Goal: Task Accomplishment & Management: Use online tool/utility

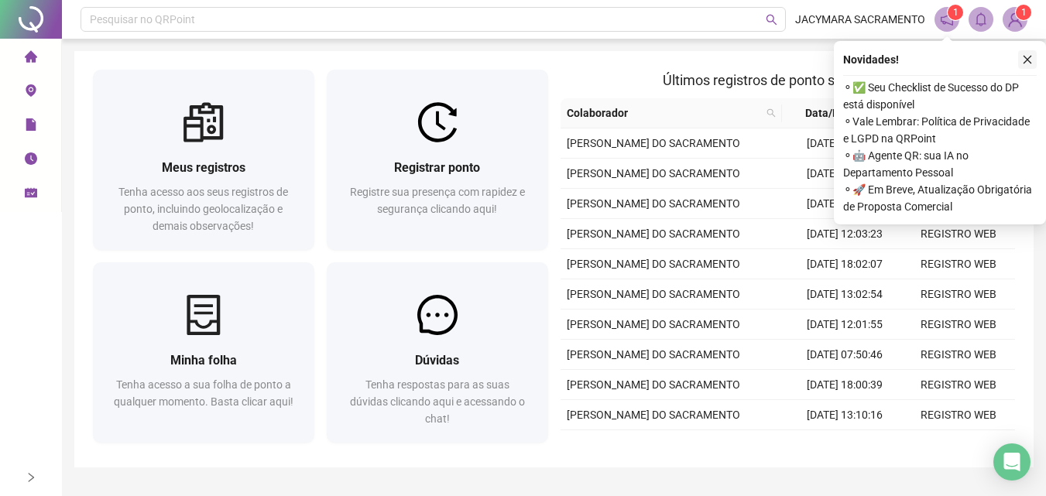
click at [1027, 60] on icon "close" at bounding box center [1027, 59] width 11 height 11
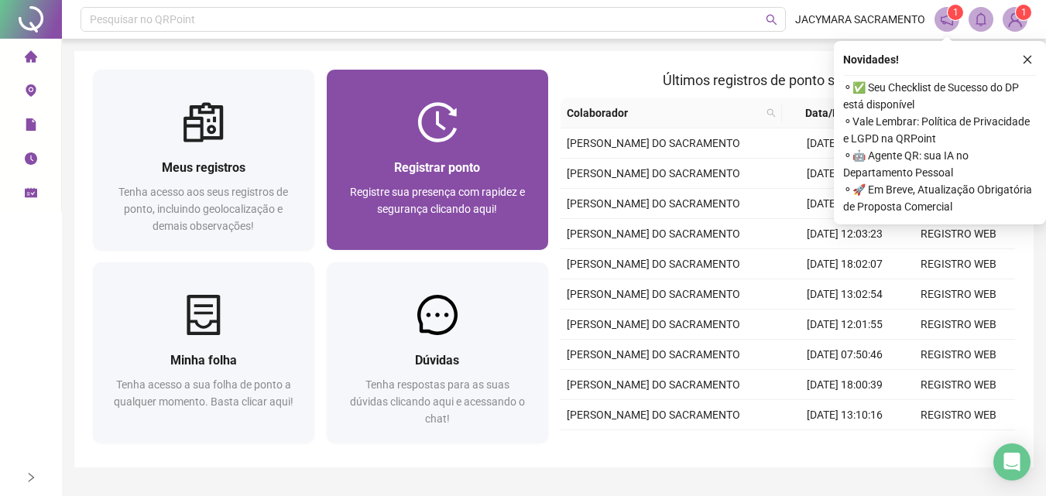
click at [423, 170] on span "Registrar ponto" at bounding box center [437, 167] width 86 height 15
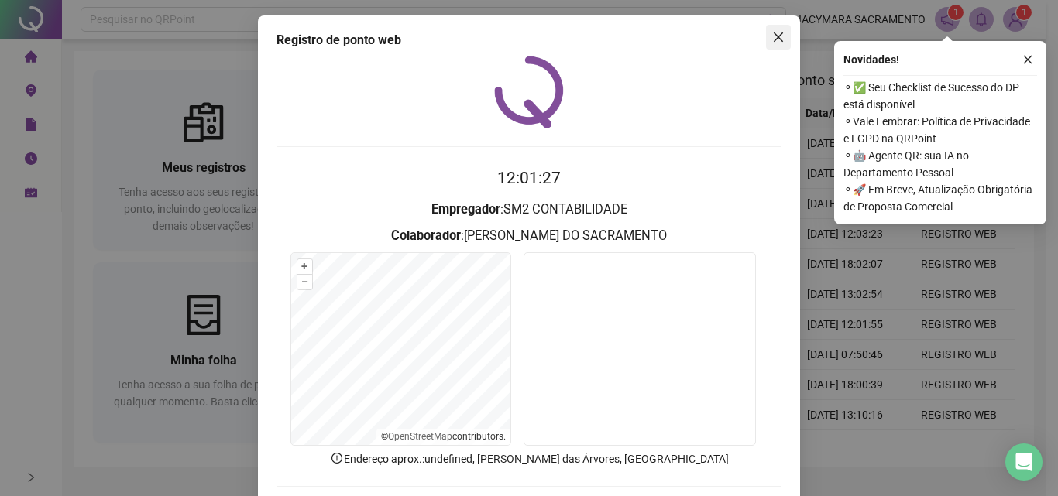
click at [772, 37] on icon "close" at bounding box center [778, 37] width 12 height 12
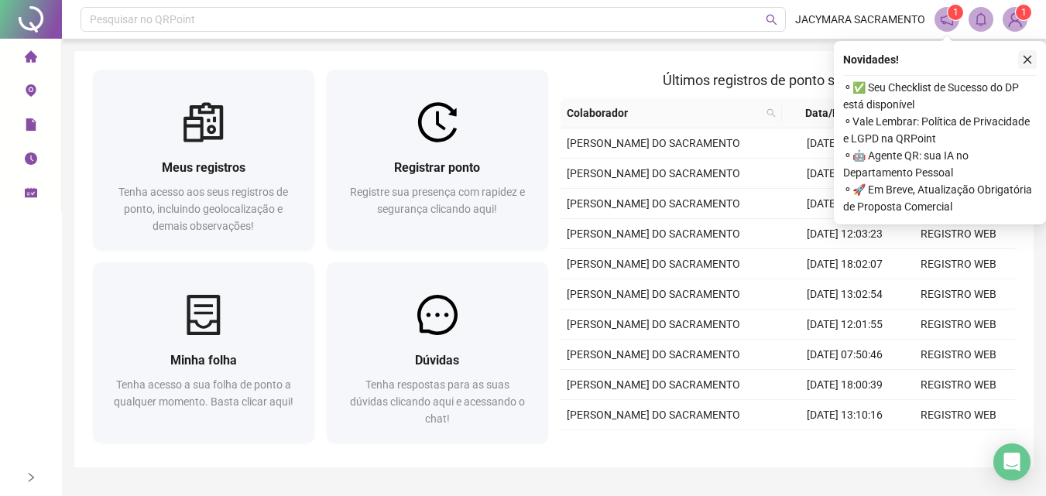
click at [1029, 56] on icon "close" at bounding box center [1027, 59] width 11 height 11
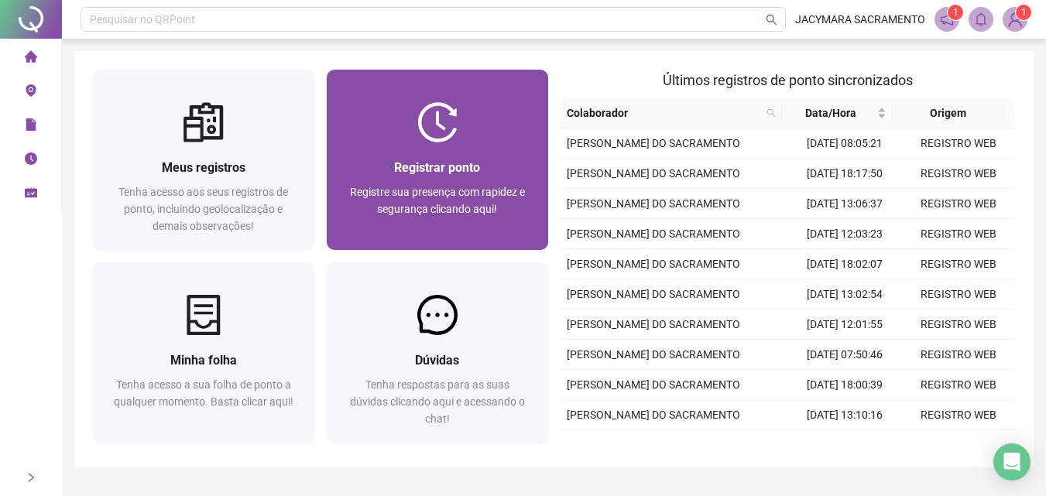
click at [458, 164] on span "Registrar ponto" at bounding box center [437, 167] width 86 height 15
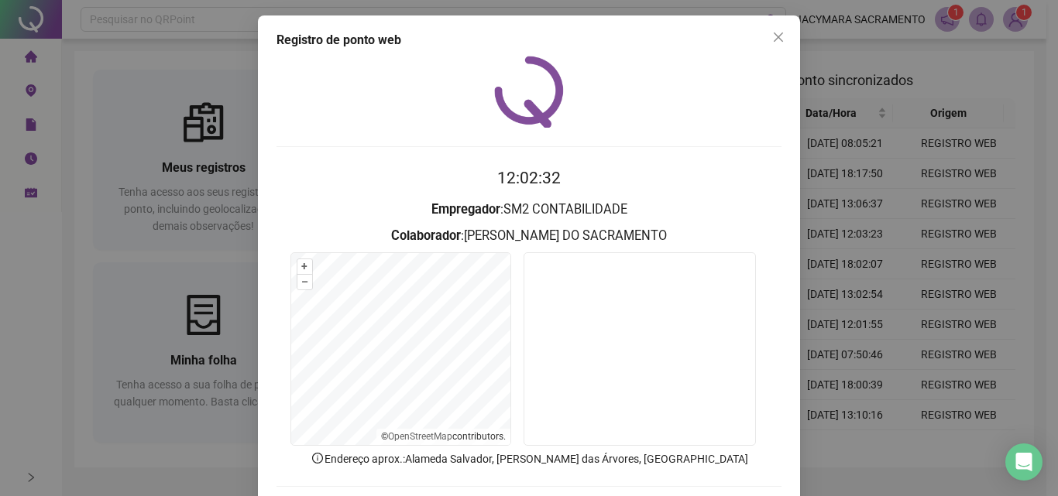
scroll to position [74, 0]
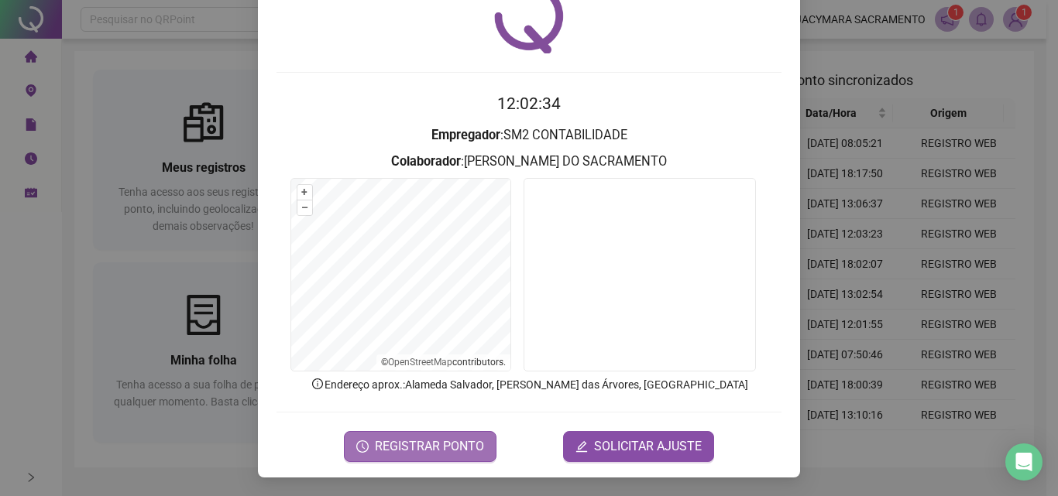
click at [436, 445] on span "REGISTRAR PONTO" at bounding box center [429, 446] width 109 height 19
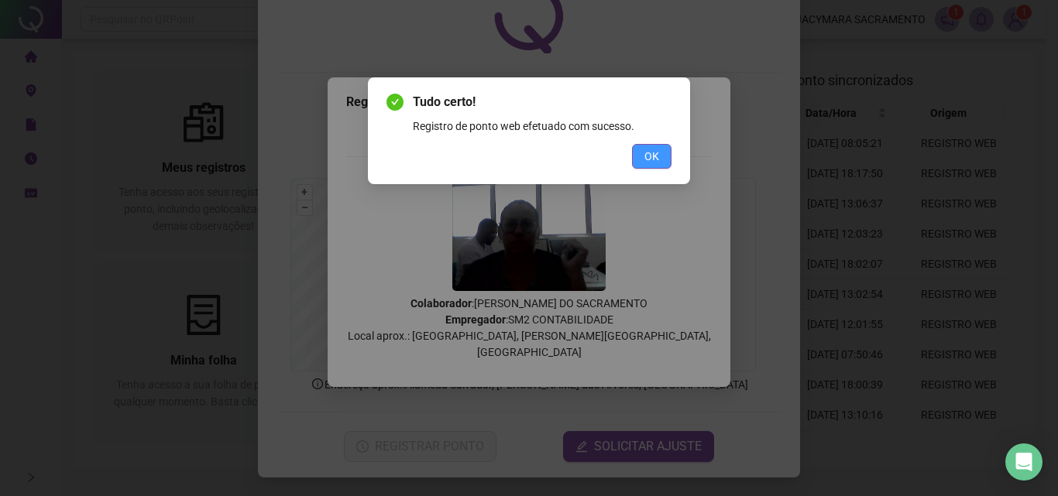
click at [659, 159] on button "OK" at bounding box center [651, 156] width 39 height 25
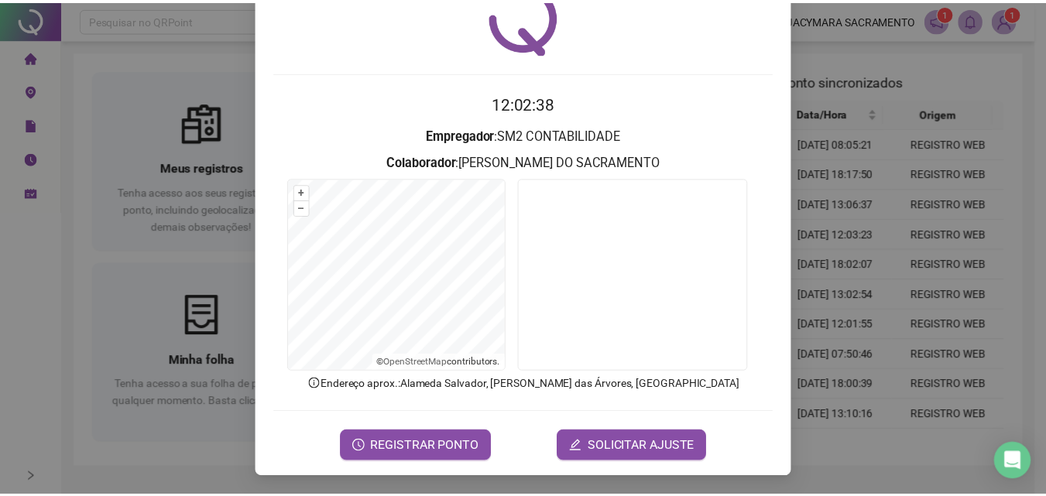
scroll to position [0, 0]
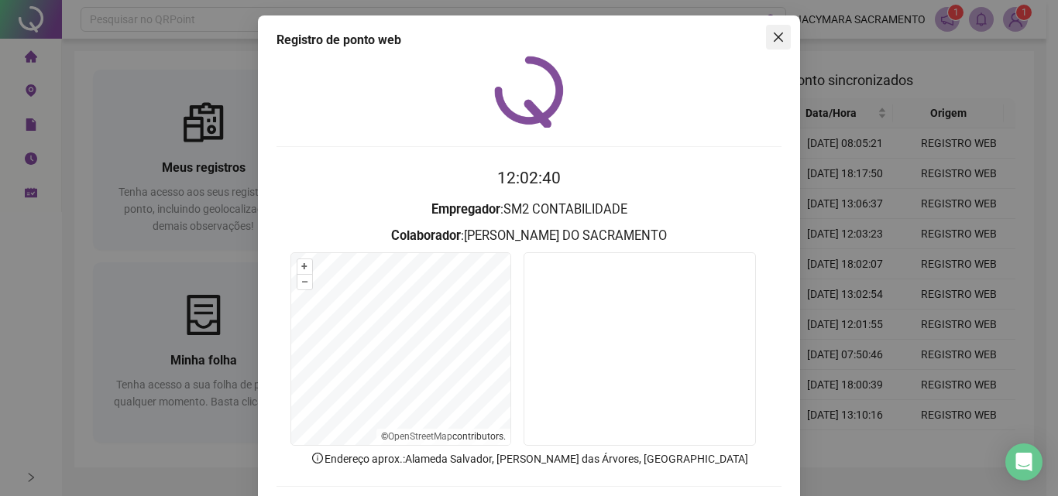
click at [773, 34] on icon "close" at bounding box center [777, 37] width 9 height 9
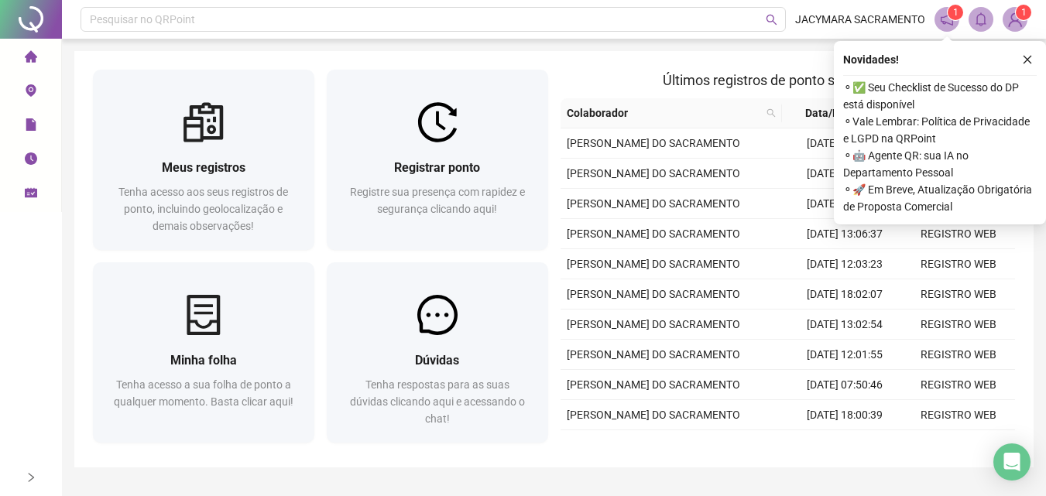
click at [1016, 21] on img at bounding box center [1014, 19] width 23 height 23
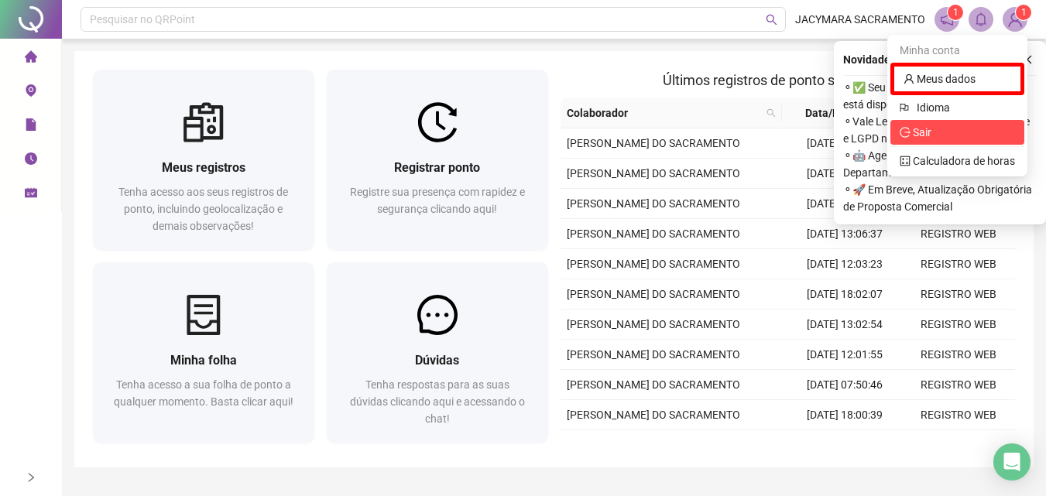
click at [940, 127] on span "Sair" at bounding box center [957, 132] width 115 height 17
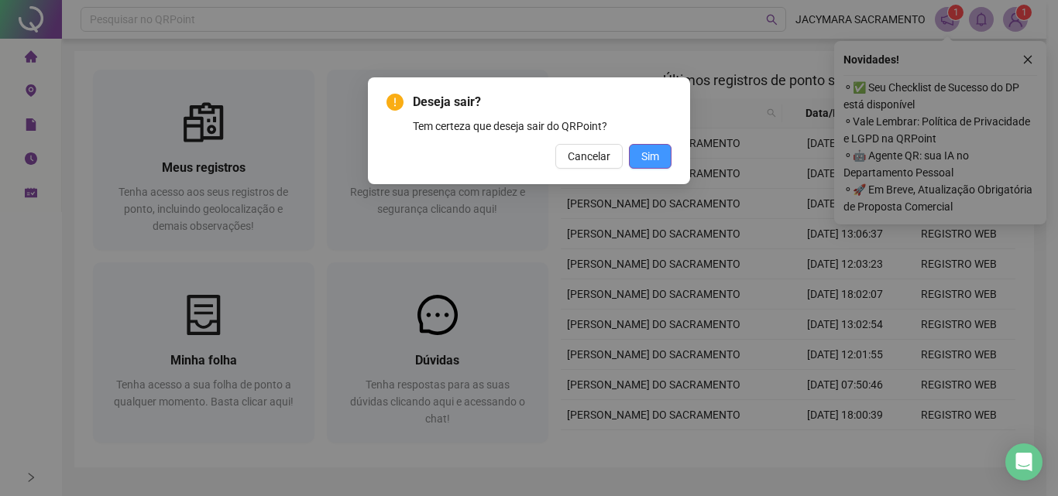
click at [655, 156] on span "Sim" at bounding box center [650, 156] width 18 height 17
